Goal: Find specific page/section: Find specific page/section

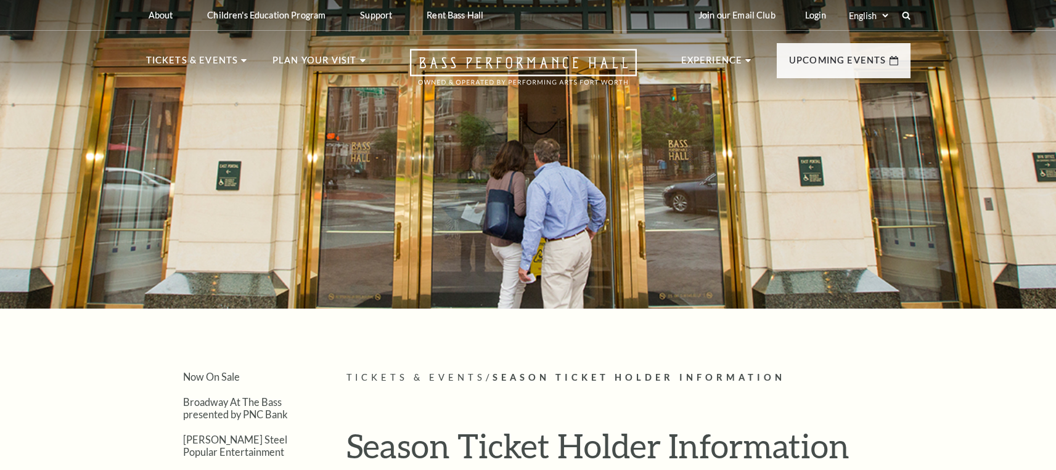
click at [864, 57] on p "Upcoming Events" at bounding box center [837, 64] width 97 height 22
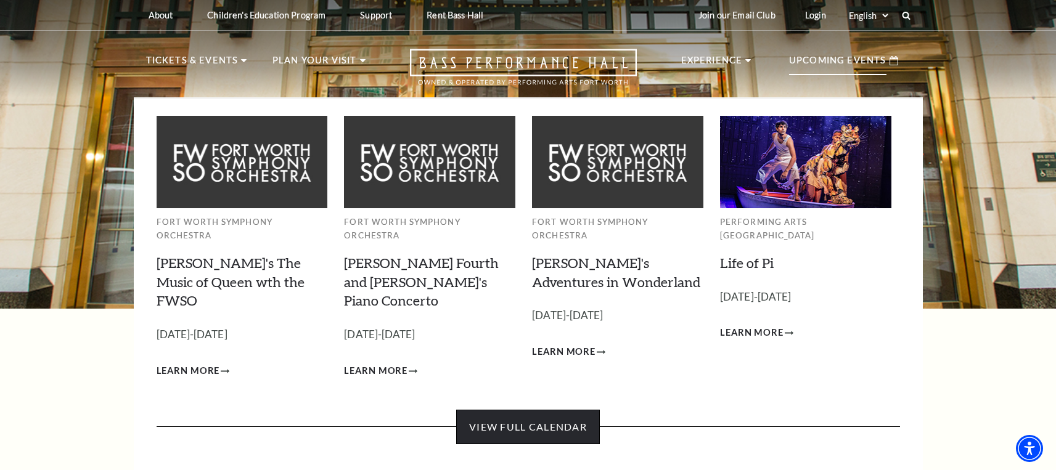
click at [554, 410] on link "View Full Calendar" at bounding box center [528, 427] width 144 height 35
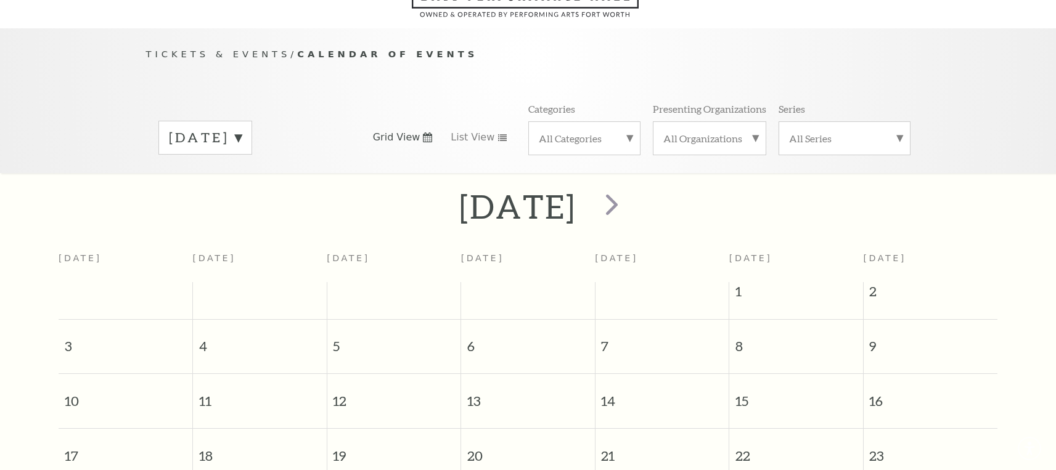
scroll to position [109, 0]
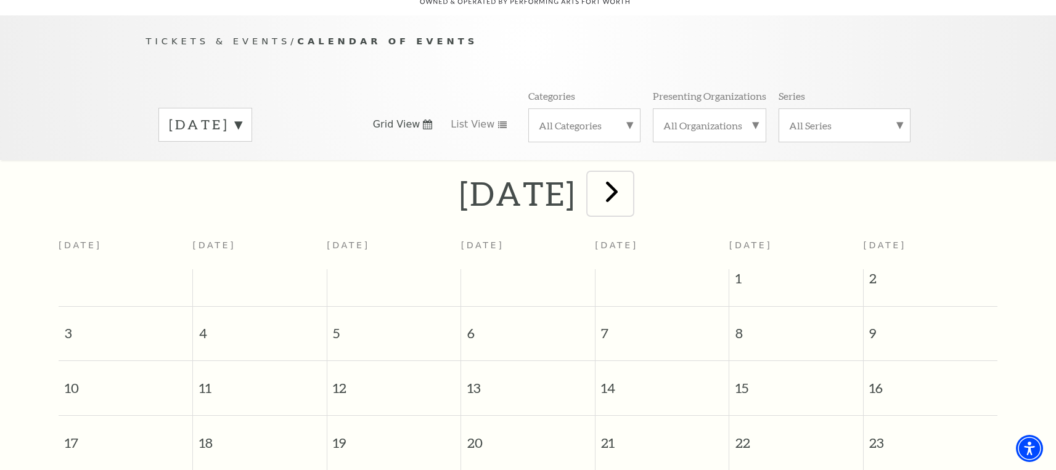
click at [629, 180] on span "next" at bounding box center [611, 191] width 35 height 35
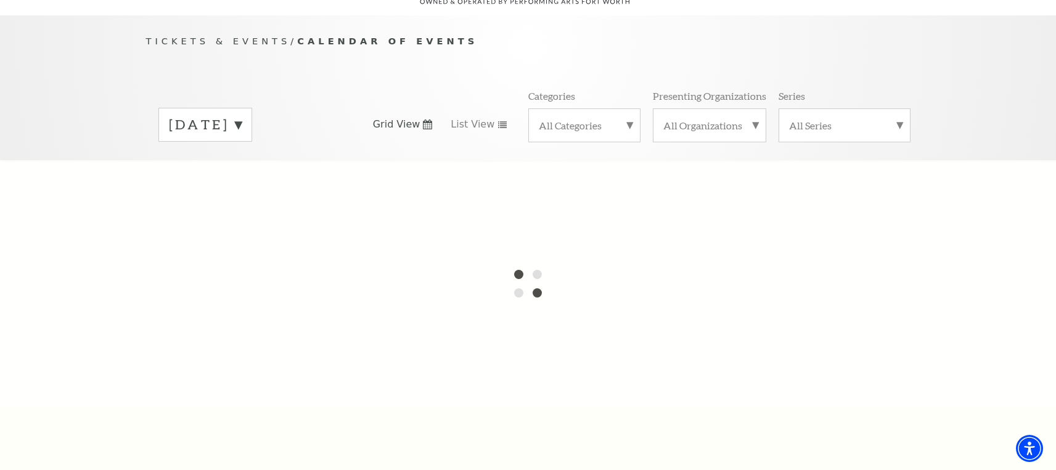
click at [648, 180] on div at bounding box center [528, 283] width 1056 height 247
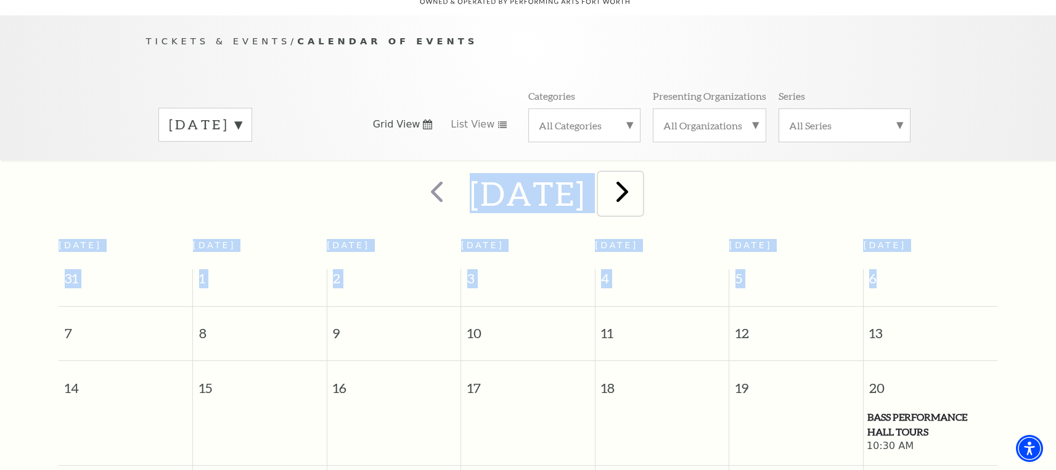
click at [640, 185] on span "next" at bounding box center [622, 191] width 35 height 35
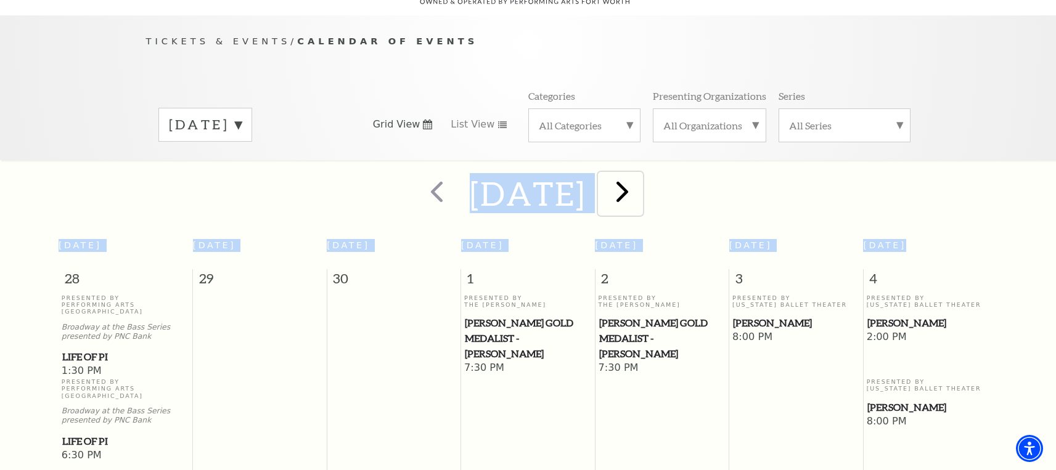
click at [640, 185] on span "next" at bounding box center [622, 191] width 35 height 35
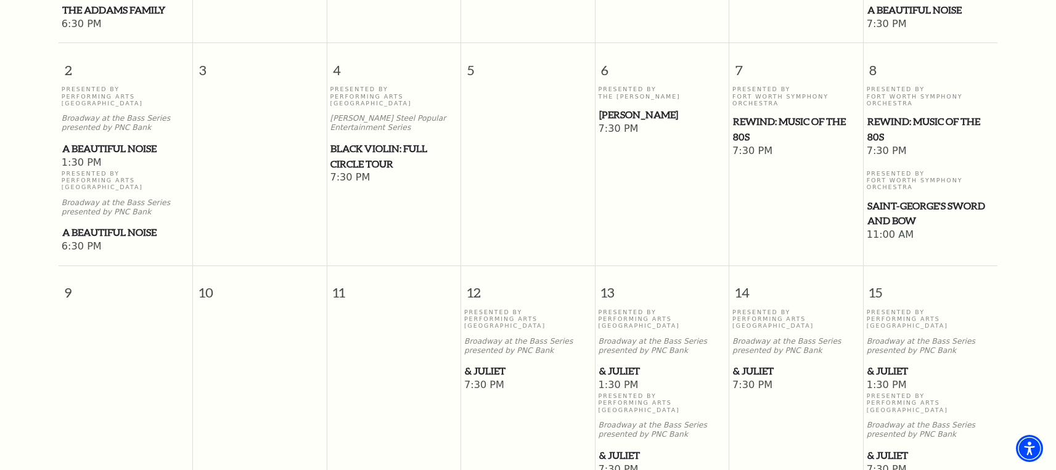
scroll to position [0, 0]
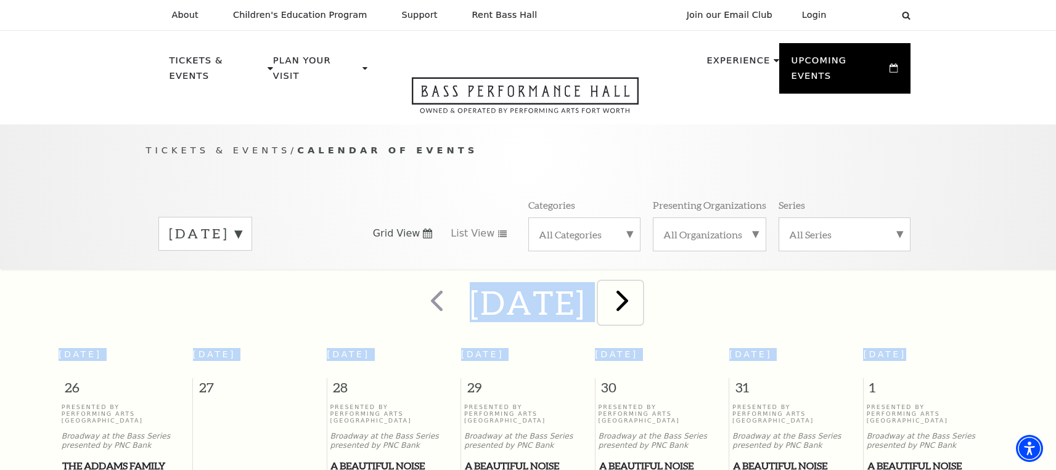
click at [640, 296] on span "next" at bounding box center [622, 300] width 35 height 35
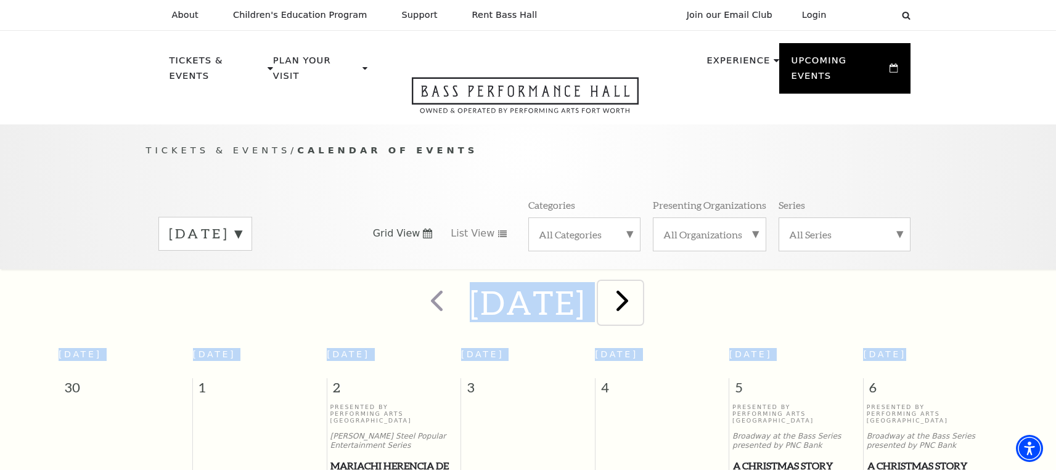
click at [640, 292] on span "next" at bounding box center [622, 300] width 35 height 35
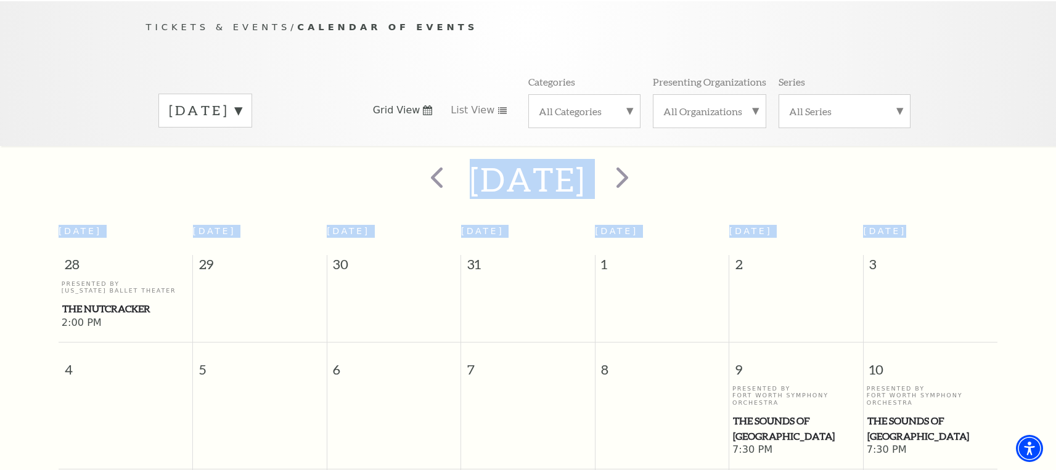
scroll to position [109, 0]
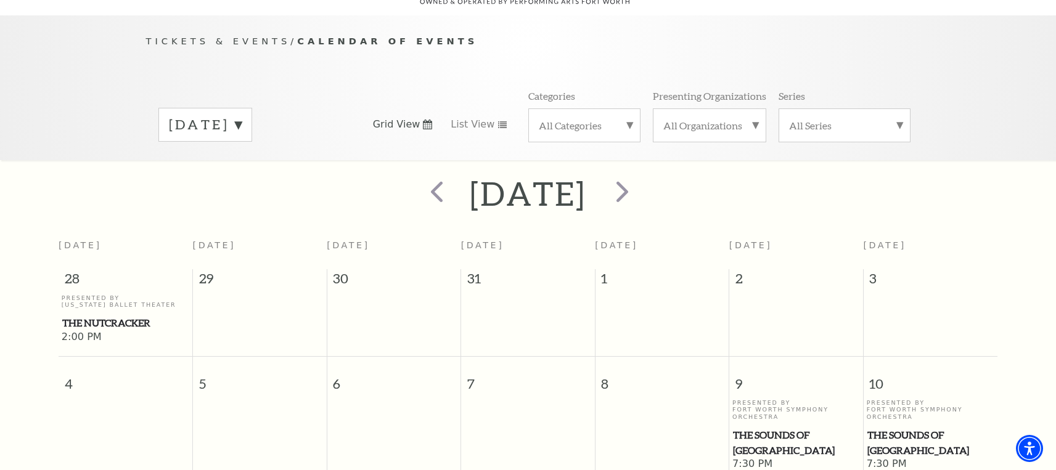
click at [230, 90] on div "[DATE] Grid View List View Categories All Categories Presenting Organizations A…" at bounding box center [528, 124] width 764 height 70
click at [640, 174] on span "next" at bounding box center [622, 191] width 35 height 35
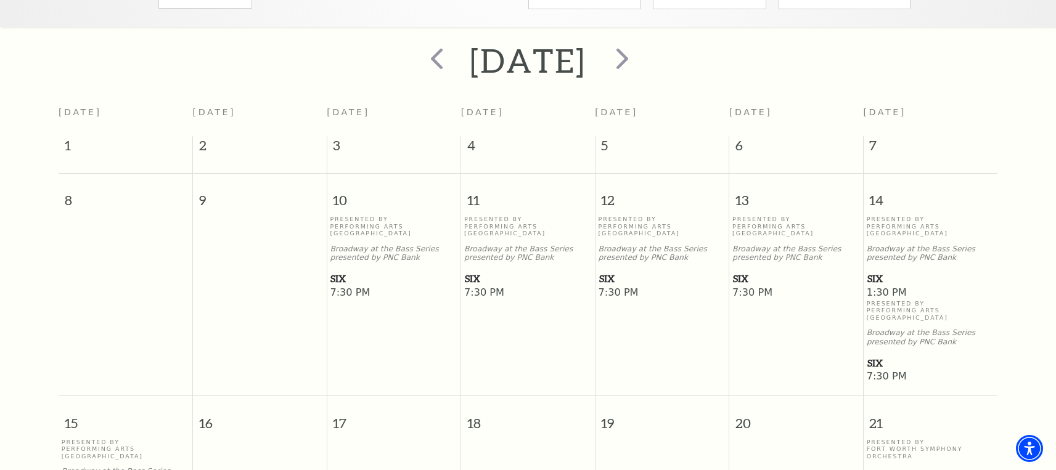
scroll to position [232, 0]
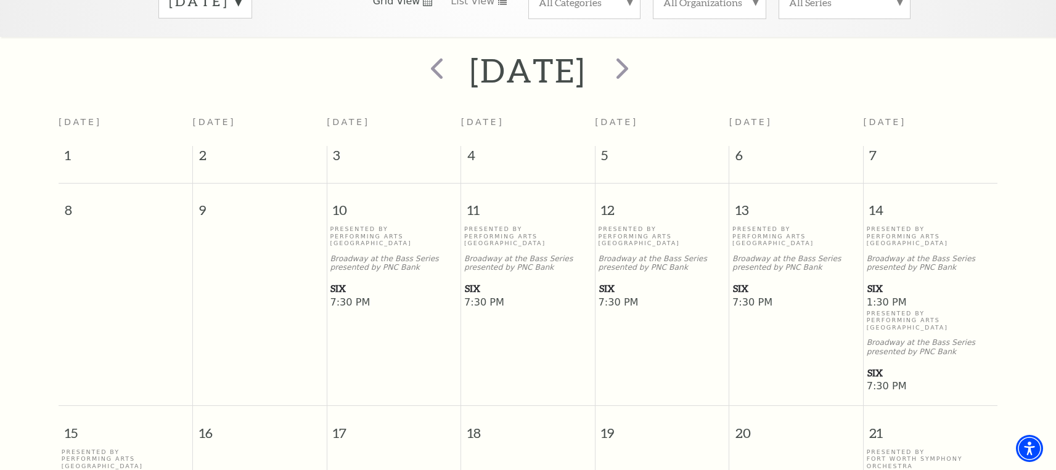
click at [744, 281] on span "SIX" at bounding box center [796, 288] width 126 height 15
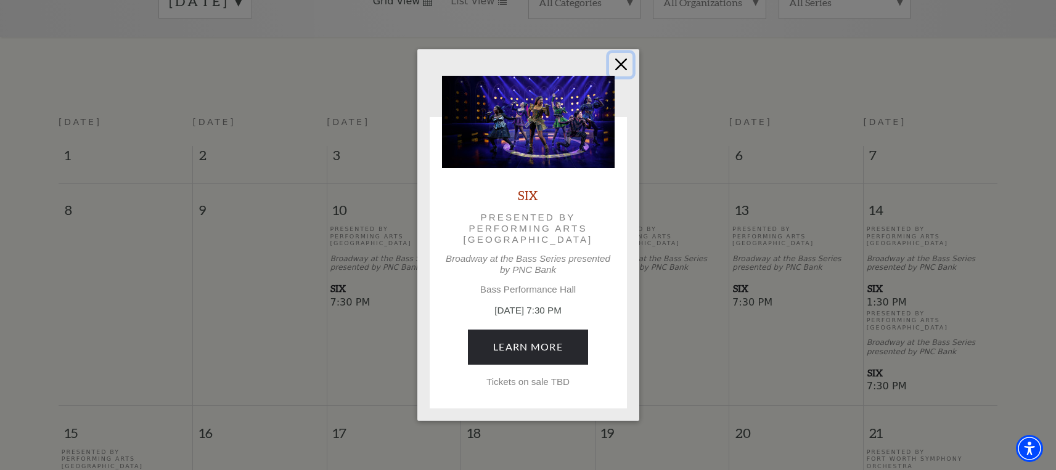
click at [623, 66] on button "Close" at bounding box center [620, 64] width 23 height 23
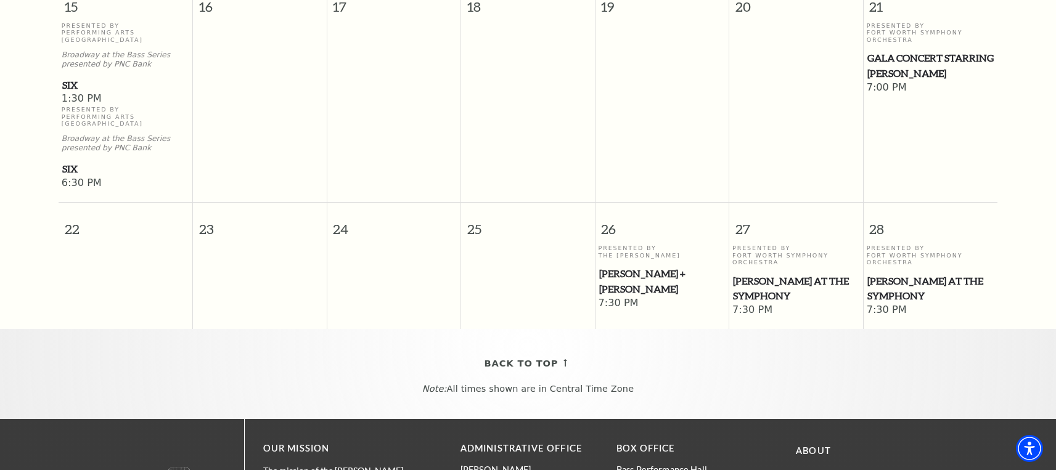
scroll to position [664, 0]
